Goal: Transaction & Acquisition: Purchase product/service

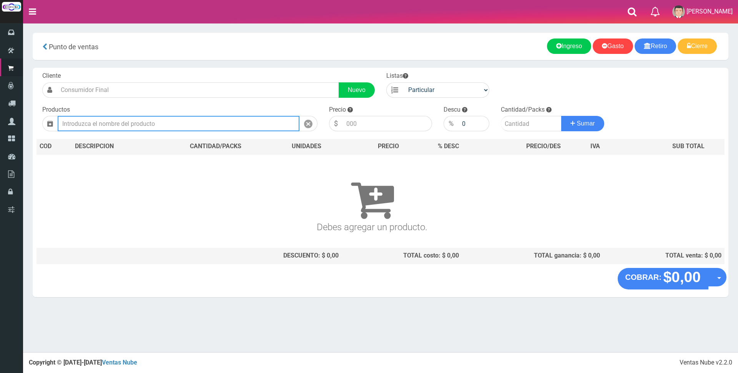
click at [245, 117] on input "text" at bounding box center [179, 123] width 242 height 15
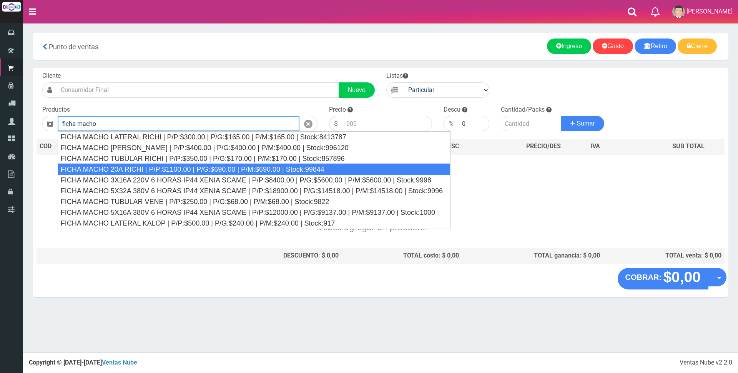
click at [174, 170] on div "FICHA MACHO 20A RICHI | P/P:$1100.00 | P/G:$690.00 | P/M:$690.00 | Stock:99844" at bounding box center [254, 169] width 393 height 12
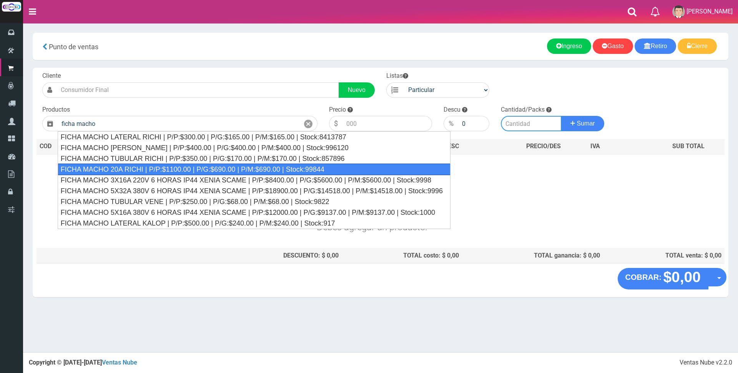
type input "FICHA MACHO 20A RICHI | P/P:$1100.00 | P/G:$690.00 | P/M:$690.00 | Stock:99844"
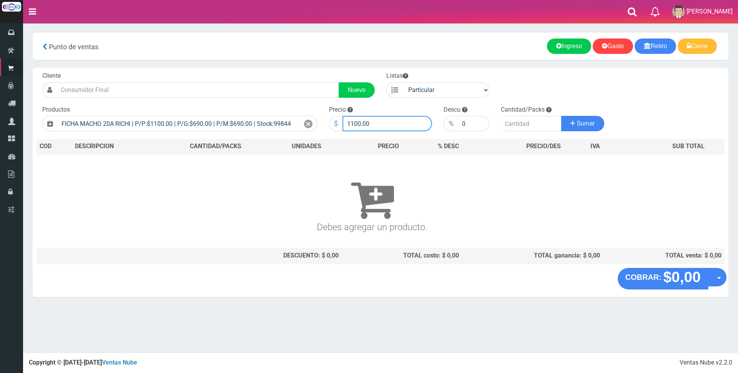
drag, startPoint x: 392, startPoint y: 124, endPoint x: 331, endPoint y: 124, distance: 60.8
click at [331, 124] on div "$ 1100.00" at bounding box center [380, 123] width 103 height 15
type input "4000"
type input "1"
click at [562, 116] on button "Sumar" at bounding box center [583, 123] width 43 height 15
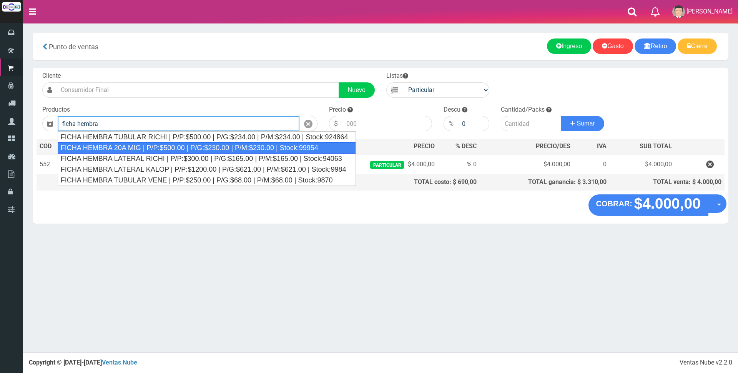
click at [208, 147] on div "FICHA HEMBRA 20A MIG | P/P:$500.00 | P/G:$230.00 | P/M:$230.00 | Stock:99954" at bounding box center [207, 148] width 298 height 12
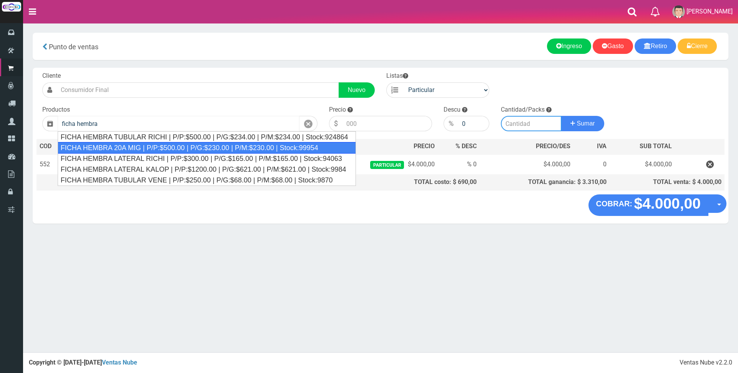
type input "FICHA HEMBRA 20A MIG | P/P:$500.00 | P/G:$230.00 | P/M:$230.00 | Stock:99954"
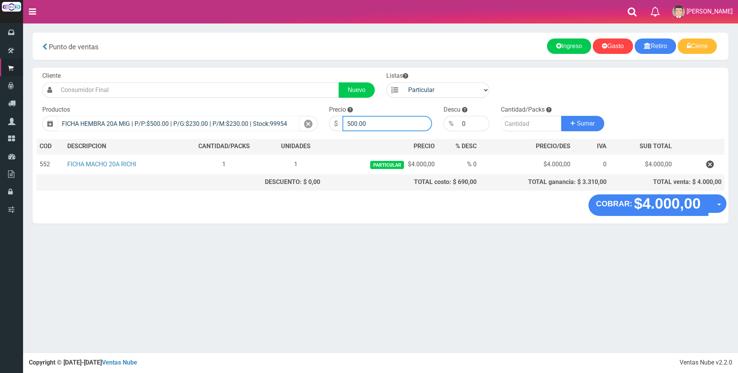
drag, startPoint x: 377, startPoint y: 120, endPoint x: 297, endPoint y: 121, distance: 80.4
click at [300, 72] on form "Cliente Nuevo Listas Particular Gremio Mayoristas" at bounding box center [381, 72] width 688 height 0
type input "4000"
type input "1"
click at [562, 116] on button "Sumar" at bounding box center [583, 123] width 43 height 15
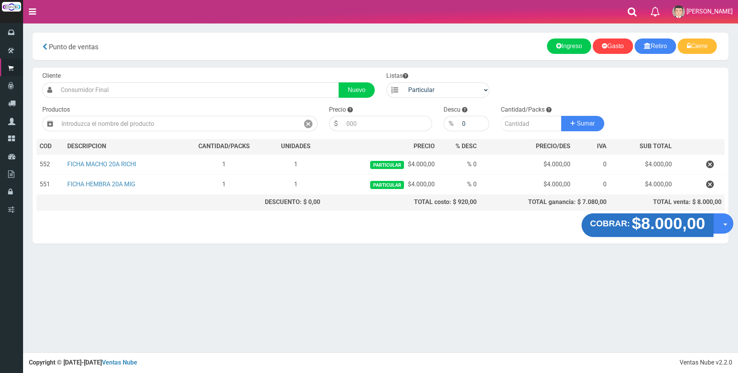
click at [679, 223] on strong "$8.000,00" at bounding box center [668, 223] width 73 height 18
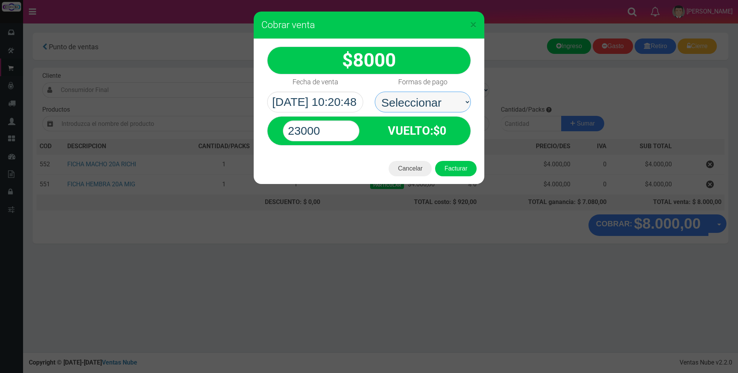
drag, startPoint x: 465, startPoint y: 107, endPoint x: 451, endPoint y: 98, distance: 17.3
click at [451, 98] on select "Seleccionar Efectivo Tarjeta de Crédito Depósito Débito" at bounding box center [423, 102] width 96 height 21
select select "Efectivo"
click at [375, 92] on select "Seleccionar Efectivo Tarjeta de Crédito Depósito Débito" at bounding box center [423, 102] width 96 height 21
drag, startPoint x: 305, startPoint y: 131, endPoint x: 210, endPoint y: 130, distance: 94.6
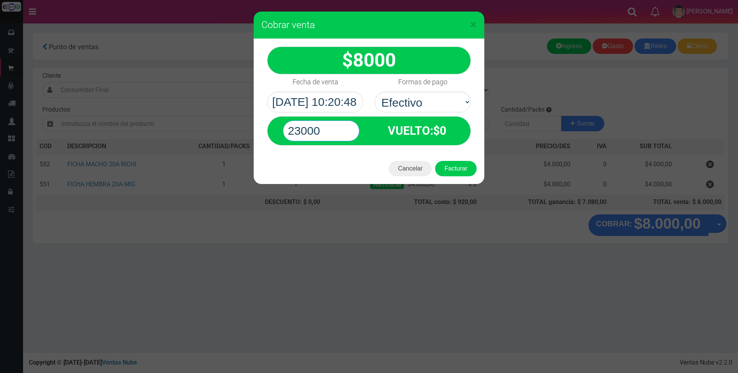
click at [213, 130] on div "× Cobrar venta 8000" at bounding box center [369, 186] width 738 height 373
type input "8000"
click at [435, 161] on button "Facturar" at bounding box center [456, 168] width 42 height 15
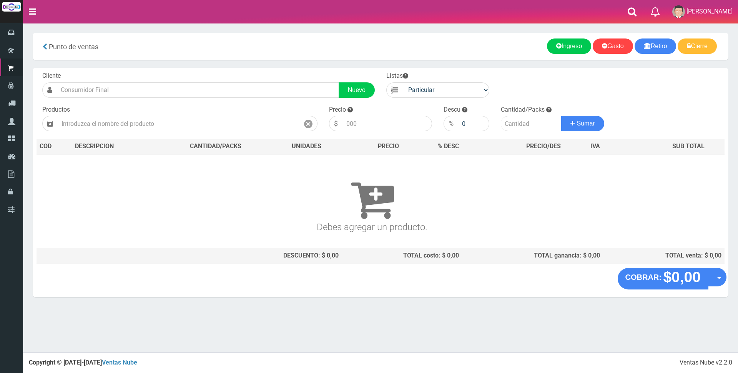
click at [594, 20] on nav "Toggle navigation 0 Eliminar Luciana Mensajes Mi Cuenta" at bounding box center [380, 11] width 715 height 23
click at [483, 14] on nav "Toggle navigation 0 Eliminar Luciana Mensajes Mi Cuenta" at bounding box center [380, 11] width 715 height 23
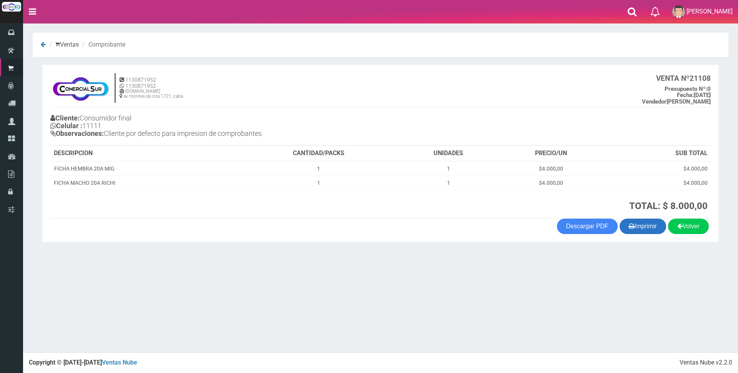
click at [647, 225] on button "Imprimir" at bounding box center [643, 225] width 47 height 15
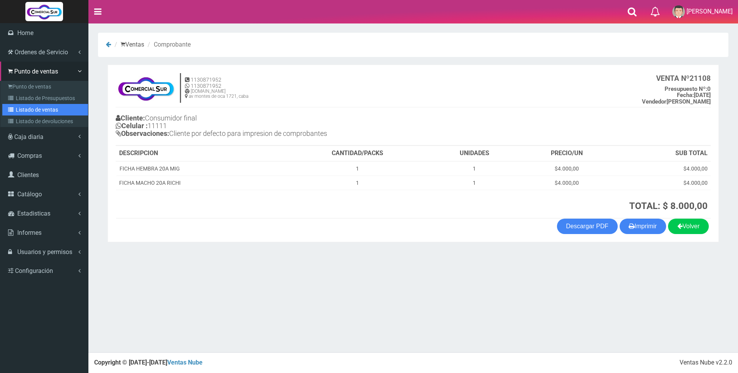
click at [37, 111] on link "Listado de ventas" at bounding box center [45, 110] width 86 height 12
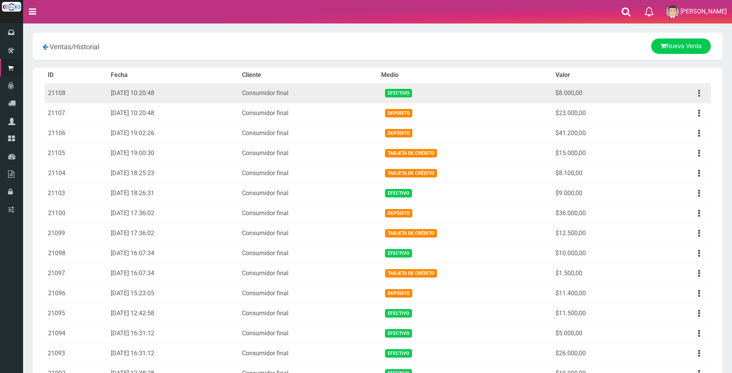
click at [698, 88] on icon "button" at bounding box center [699, 93] width 2 height 13
click at [668, 111] on link "Ver" at bounding box center [677, 111] width 61 height 17
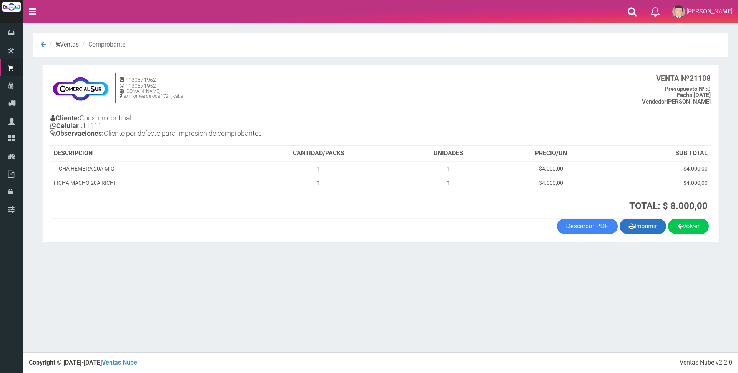
click at [641, 230] on button "Imprimir" at bounding box center [643, 225] width 47 height 15
